Goal: Transaction & Acquisition: Purchase product/service

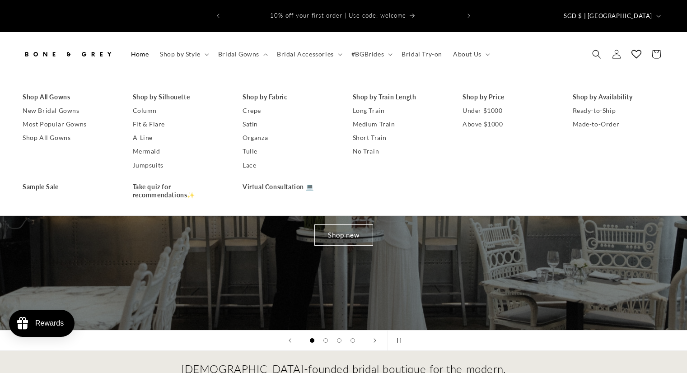
click at [60, 104] on link "New Bridal Gowns" at bounding box center [69, 111] width 92 height 14
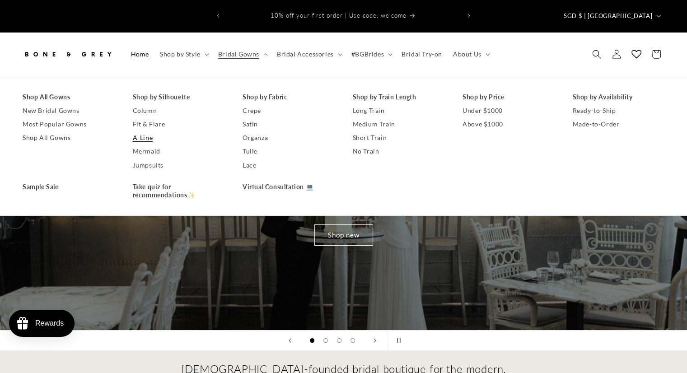
scroll to position [0, 7]
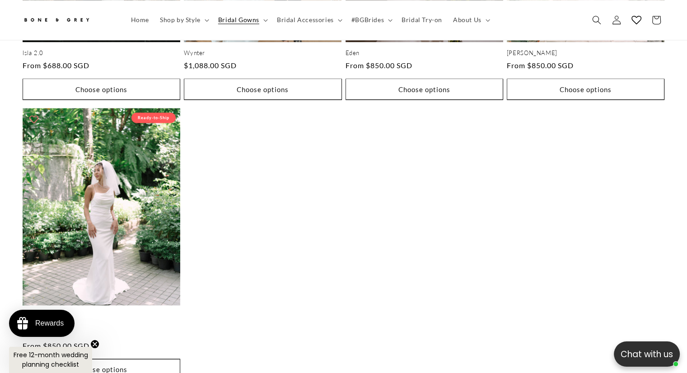
scroll to position [0, 468]
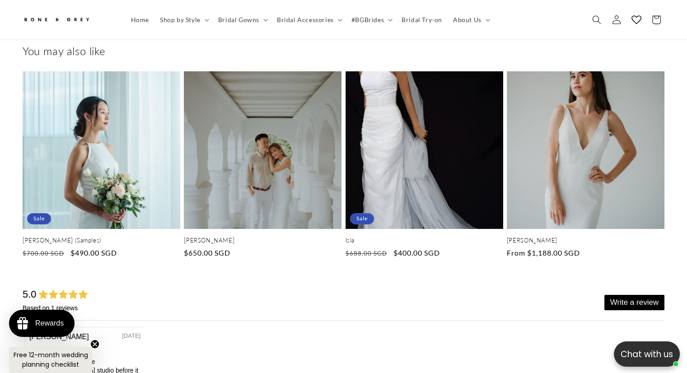
scroll to position [2886, 0]
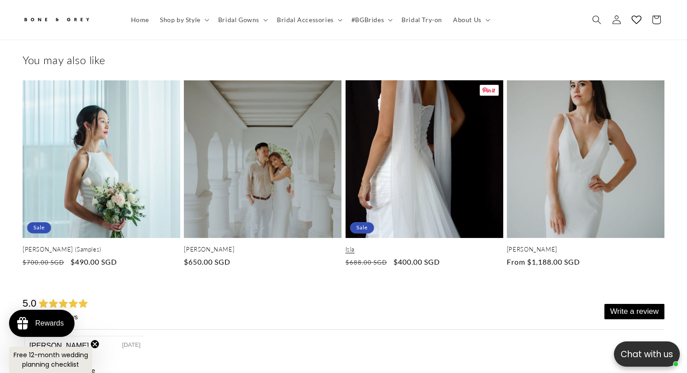
click at [457, 246] on link "Isla" at bounding box center [425, 250] width 158 height 8
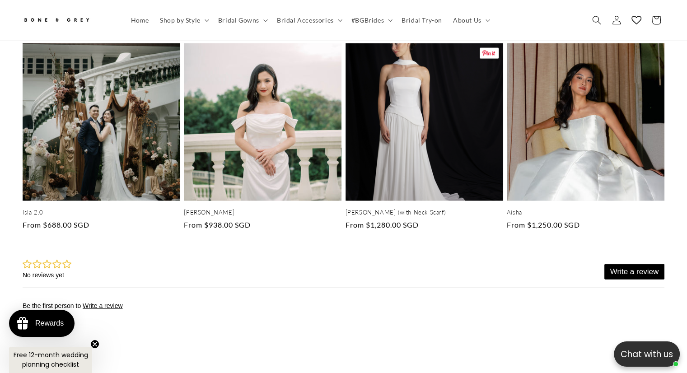
scroll to position [0, 468]
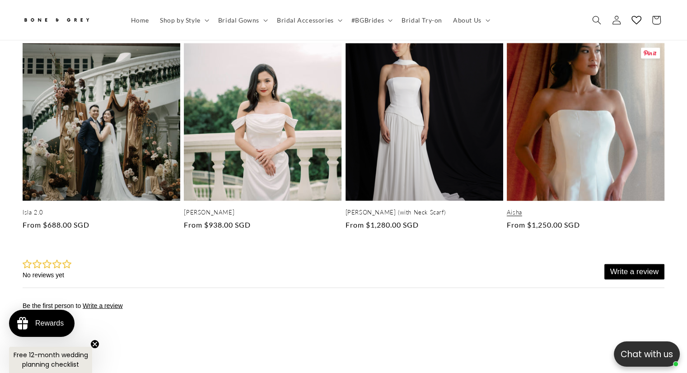
click at [576, 209] on link "Aisha" at bounding box center [586, 213] width 158 height 8
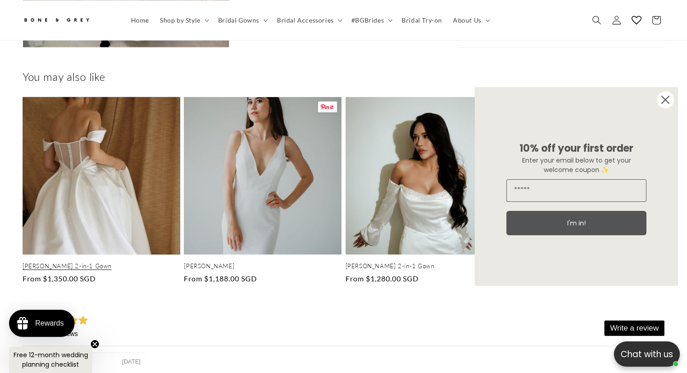
scroll to position [0, 468]
